Goal: Task Accomplishment & Management: Manage account settings

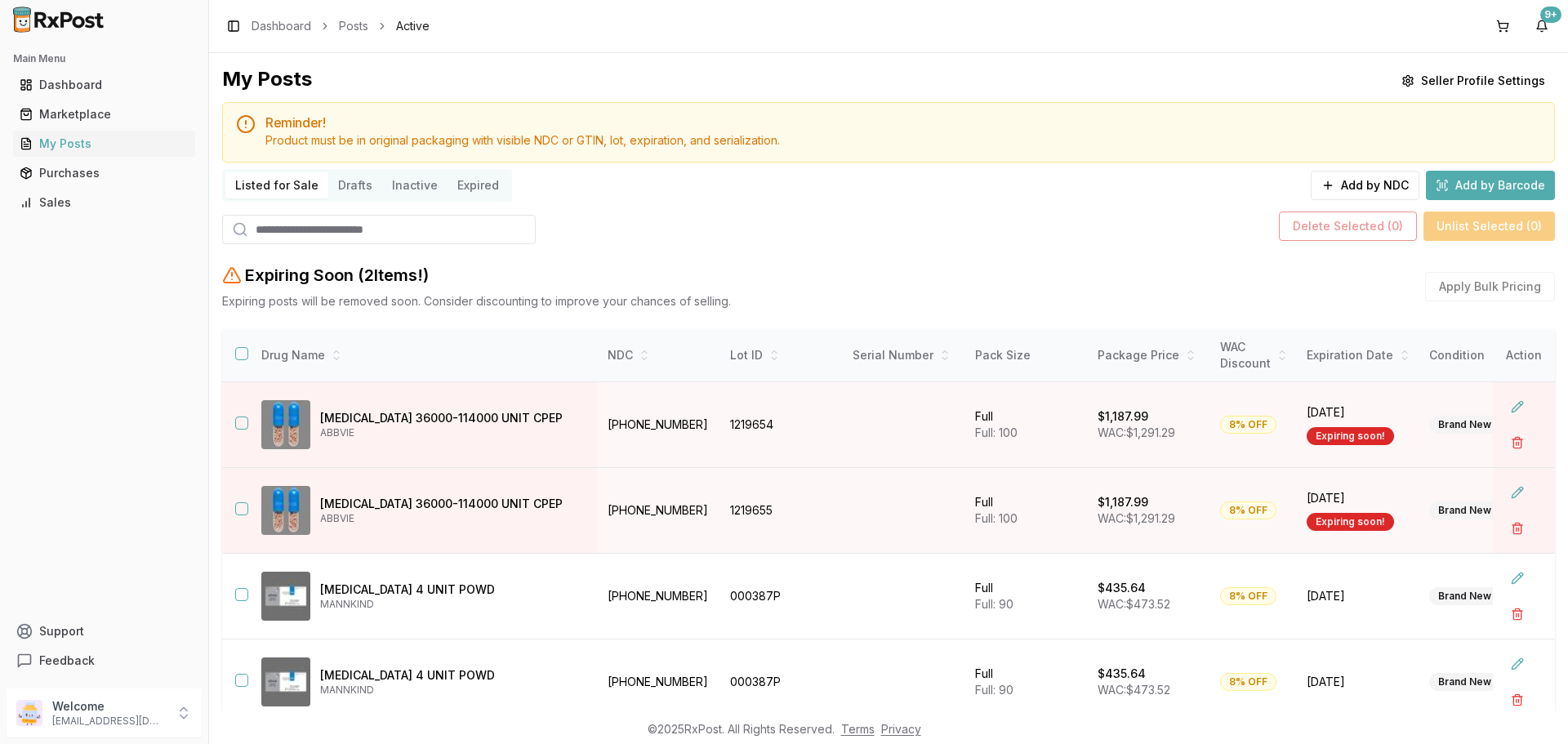
click at [157, 219] on div "Main Menu Dashboard Marketplace My Posts Purchases Sales" at bounding box center [104, 130] width 208 height 183
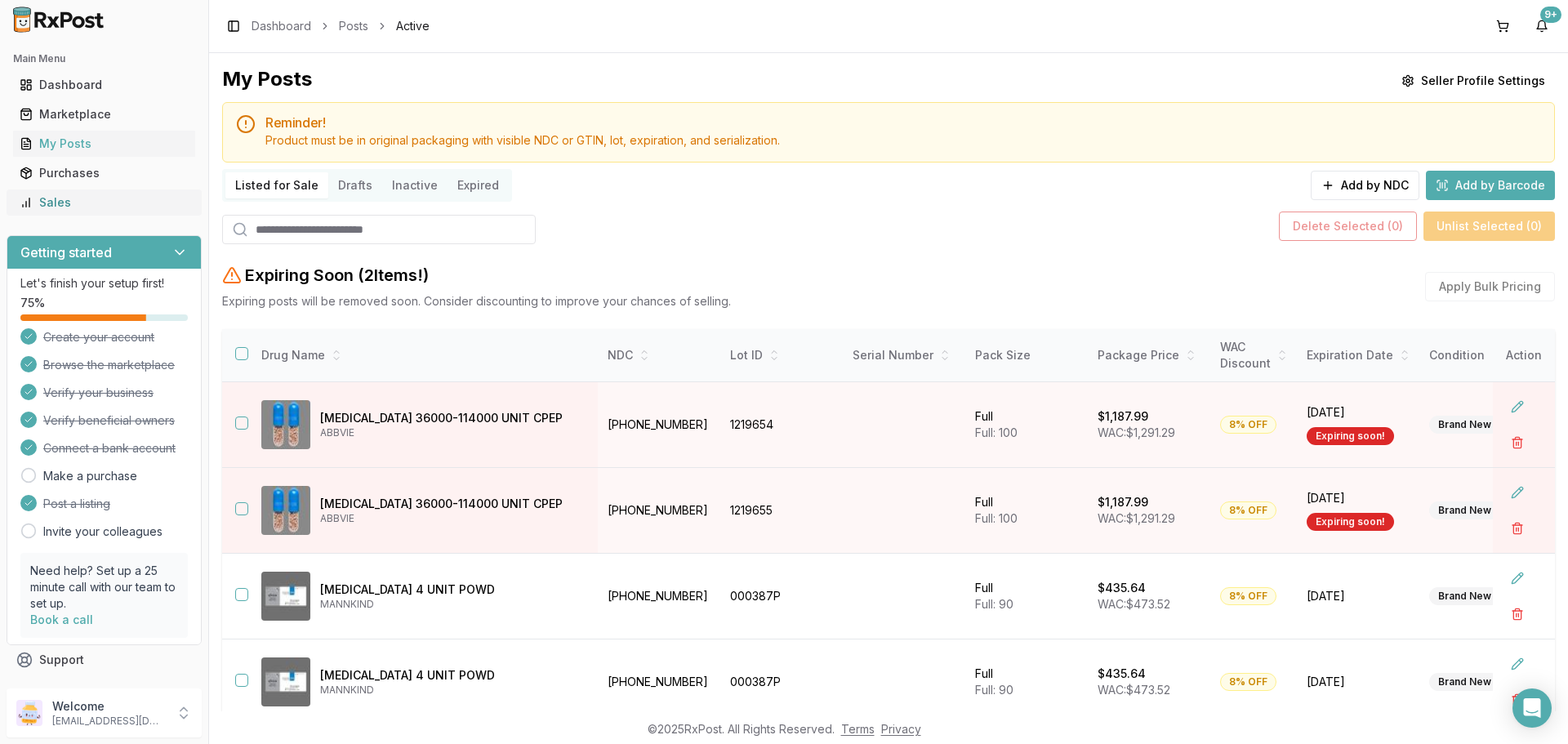
click at [152, 208] on div "Sales" at bounding box center [104, 202] width 169 height 16
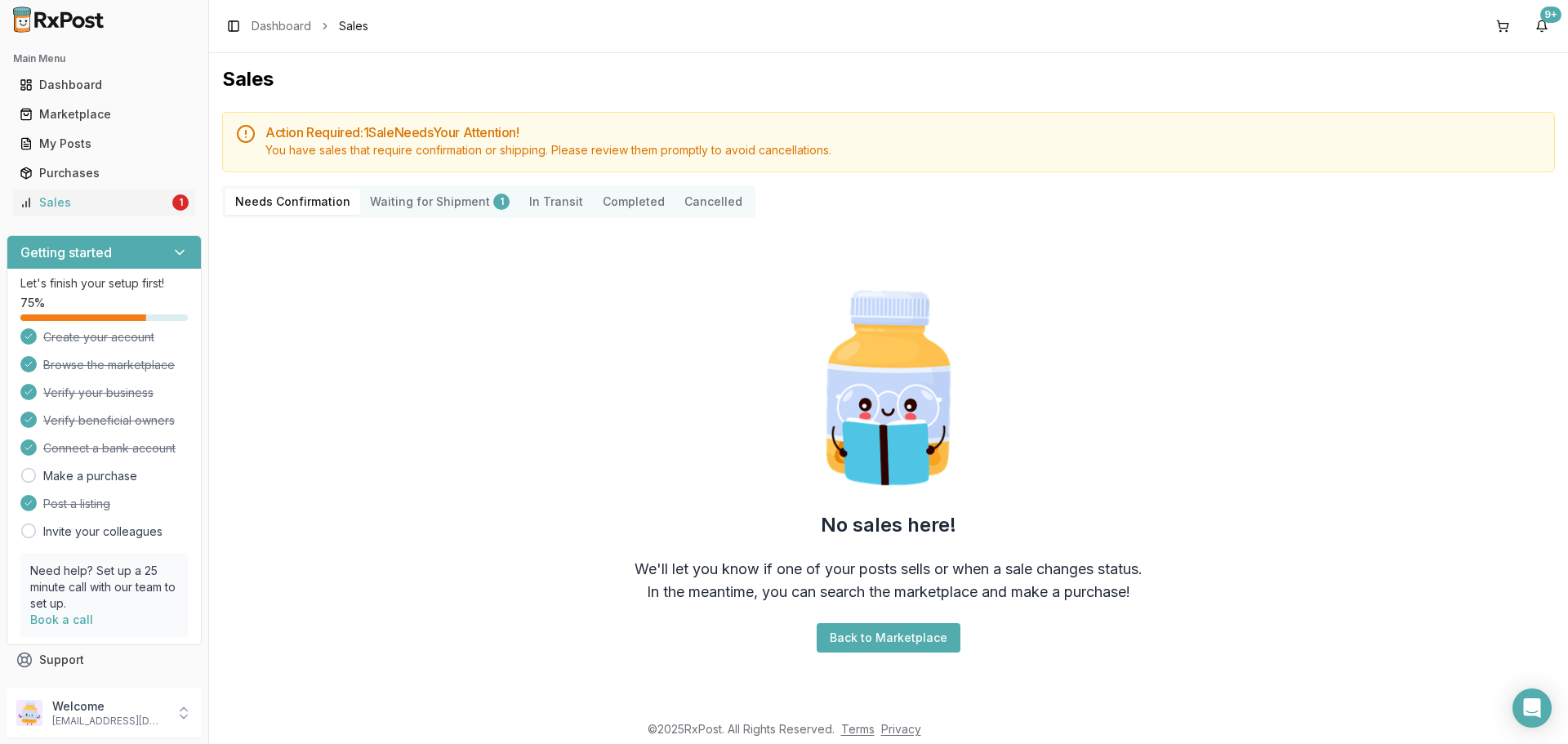
click at [120, 188] on ul "Dashboard Marketplace My Posts Purchases Sales 1" at bounding box center [104, 143] width 195 height 144
click at [408, 203] on Shipment "Waiting for Shipment 1" at bounding box center [439, 201] width 159 height 26
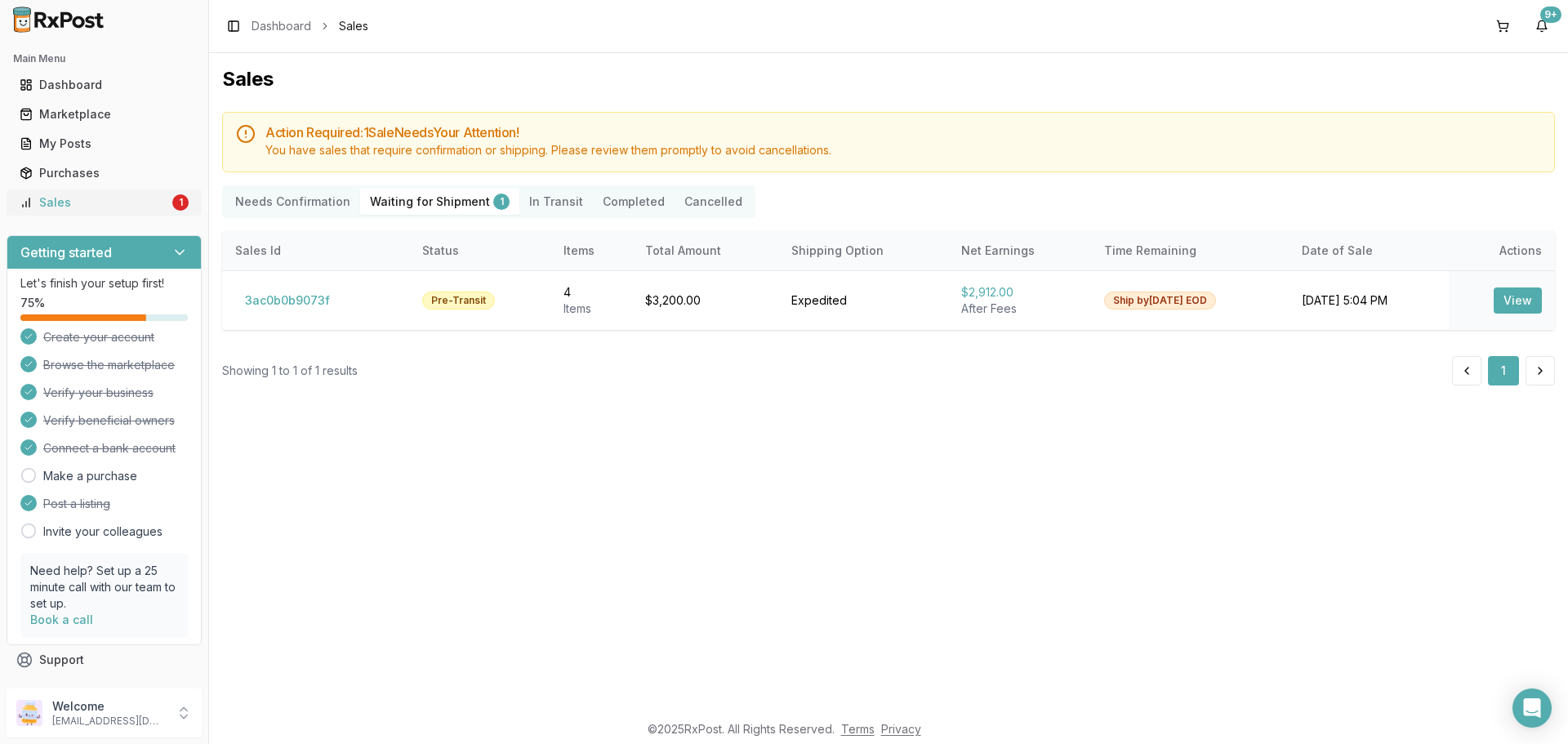
click at [52, 208] on div "Sales" at bounding box center [94, 202] width 150 height 16
